Goal: Information Seeking & Learning: Learn about a topic

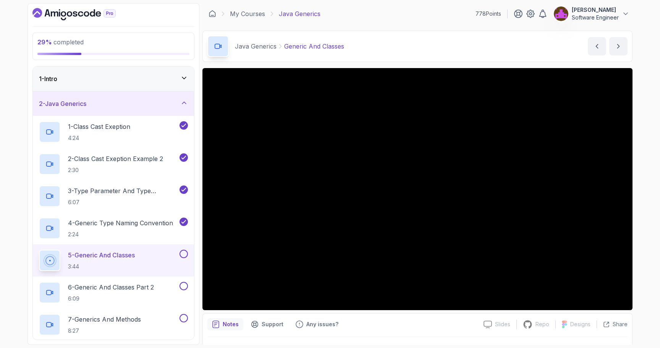
scroll to position [29, 0]
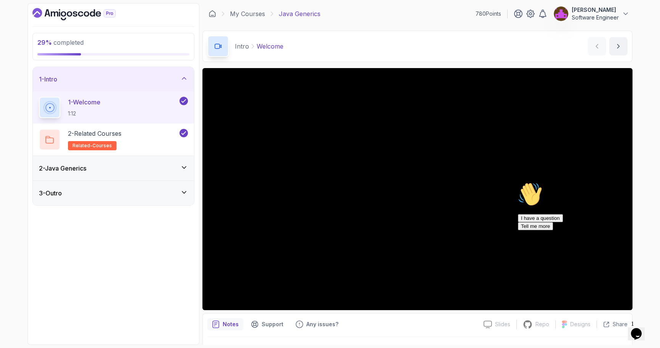
click at [153, 163] on div "2 - Java Generics" at bounding box center [113, 168] width 161 height 24
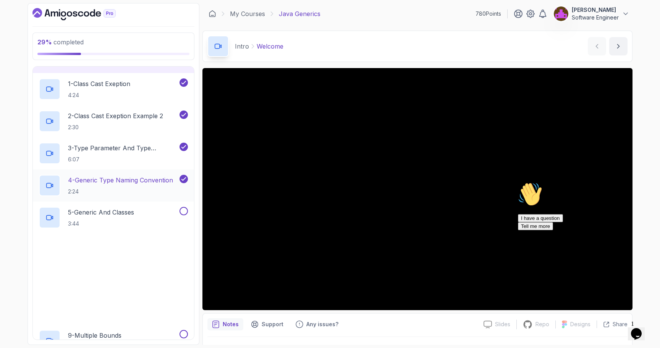
scroll to position [46, 0]
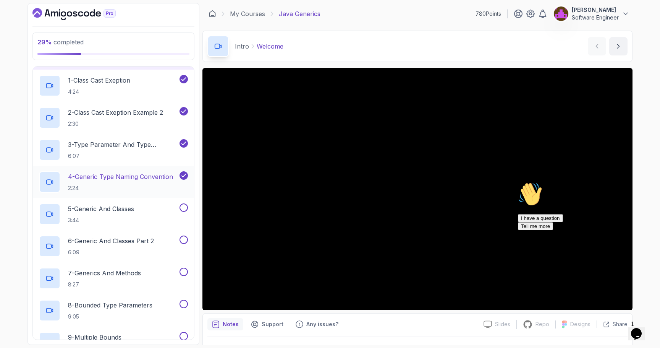
click at [149, 188] on p "2:24" at bounding box center [120, 188] width 105 height 8
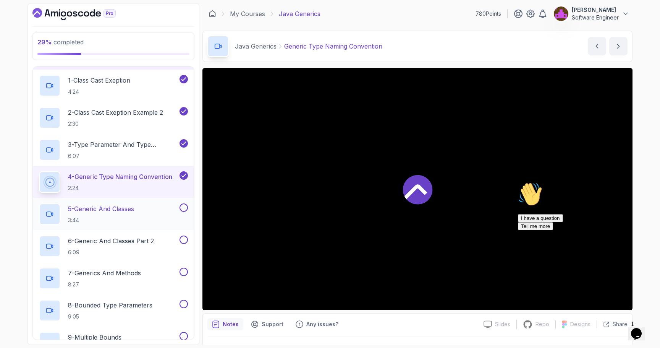
click at [142, 215] on div "5 - Generic And Classes 3:44" at bounding box center [108, 213] width 139 height 21
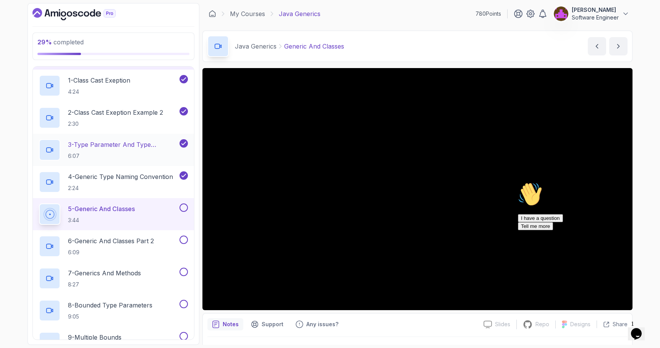
click at [152, 158] on p "6:07" at bounding box center [123, 156] width 110 height 8
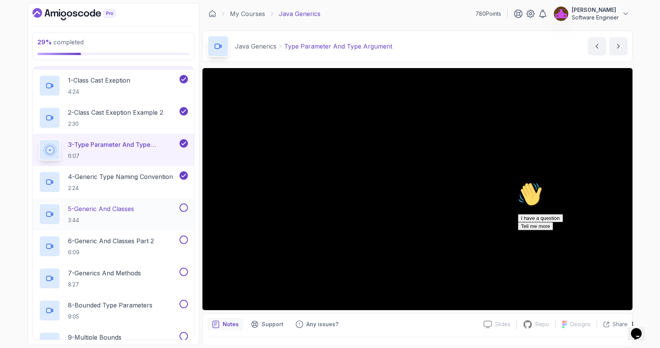
click at [134, 222] on p "3:44" at bounding box center [101, 220] width 66 height 8
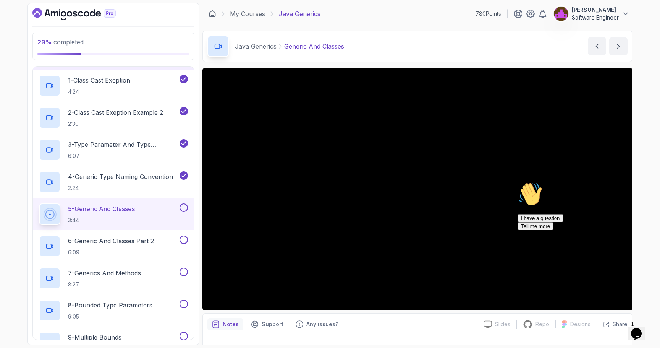
click at [528, 188] on div "Hi! How can we help? I have a question Tell me more" at bounding box center [587, 206] width 138 height 48
click at [524, 191] on div "Hi! How can we help? I have a question Tell me more" at bounding box center [587, 206] width 138 height 48
click at [518, 182] on icon "Chat attention grabber" at bounding box center [518, 182] width 0 height 0
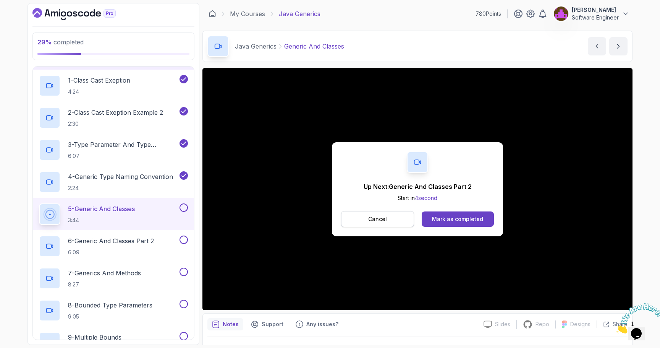
click at [390, 211] on button "Cancel" at bounding box center [377, 219] width 73 height 16
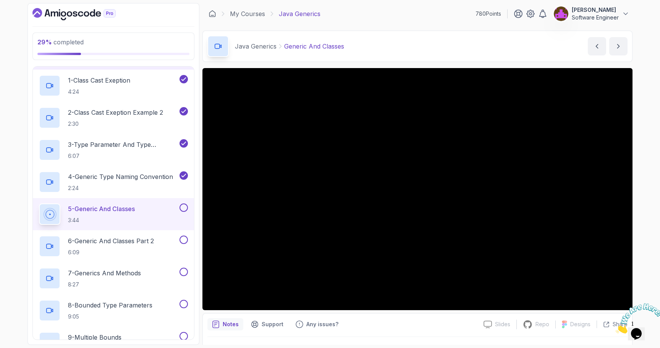
scroll to position [18, 0]
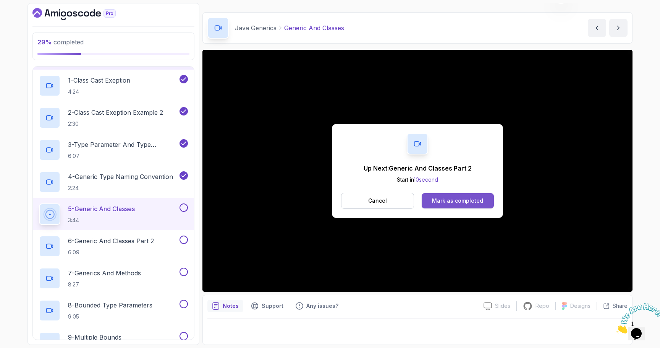
click at [473, 199] on div "Mark as completed" at bounding box center [457, 201] width 51 height 8
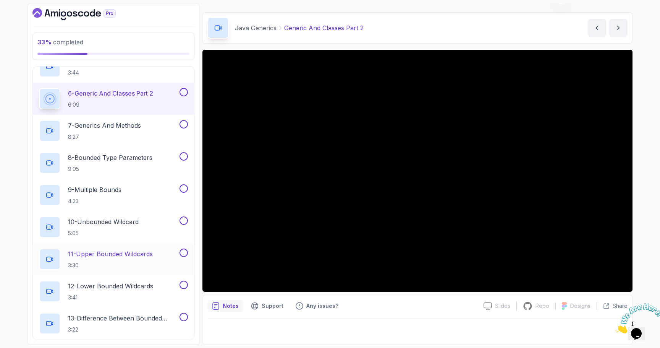
scroll to position [189, 0]
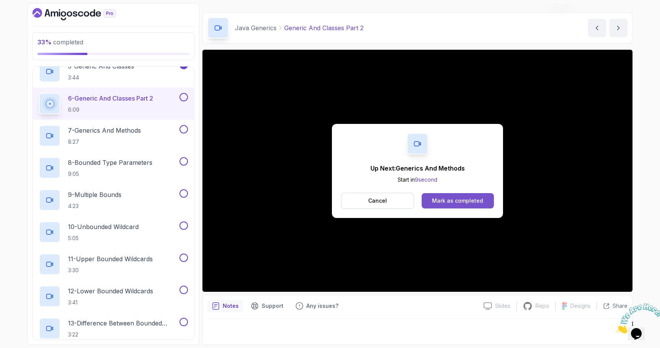
click at [443, 202] on div "Mark as completed" at bounding box center [457, 201] width 51 height 8
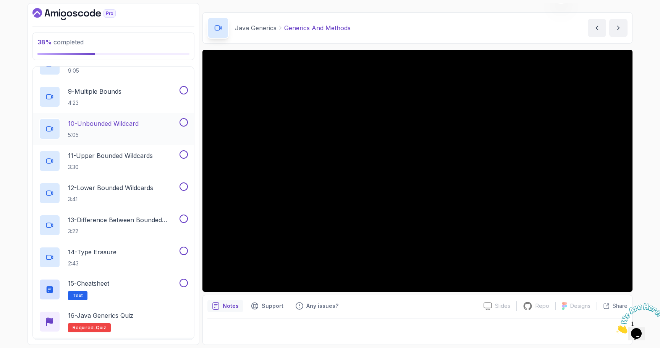
scroll to position [279, 0]
